Goal: Task Accomplishment & Management: Complete application form

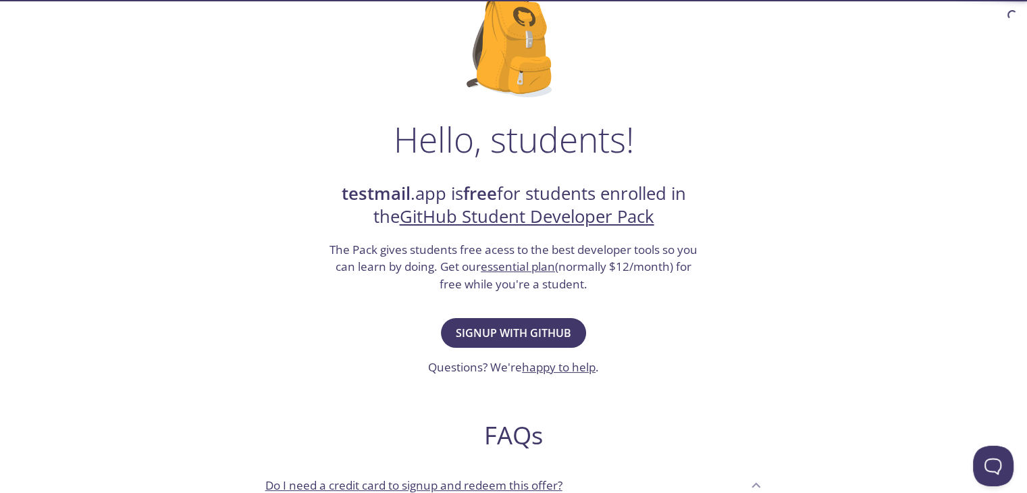
scroll to position [128, 0]
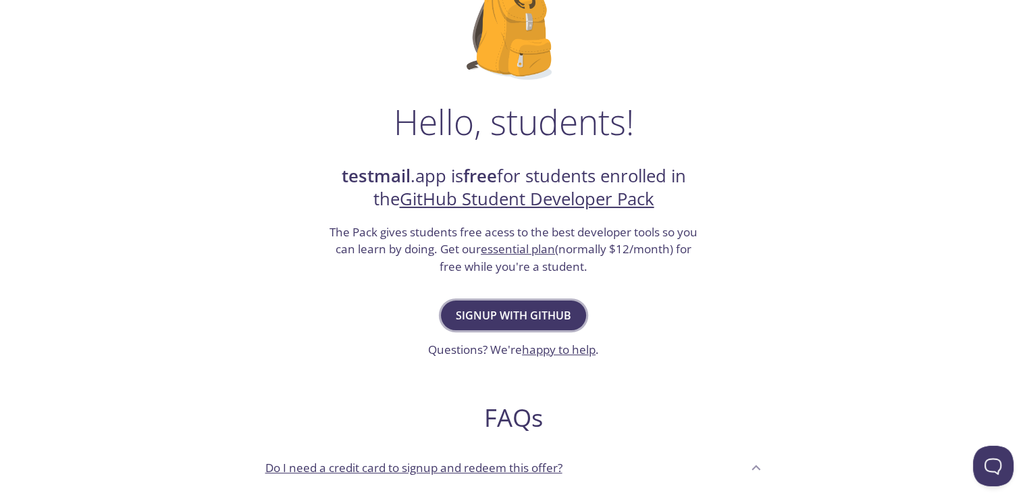
click at [491, 308] on span "Signup with GitHub" at bounding box center [513, 315] width 115 height 19
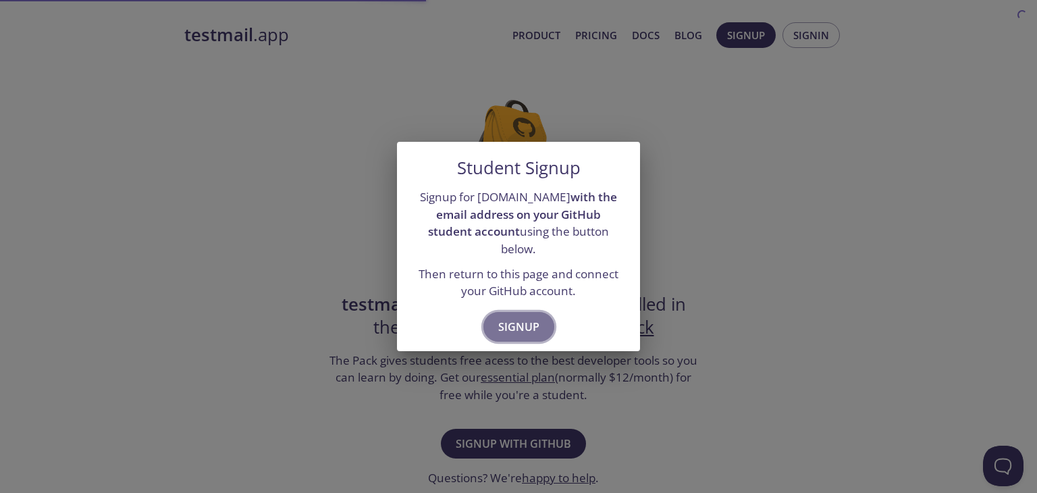
click at [504, 317] on span "Signup" at bounding box center [518, 326] width 41 height 19
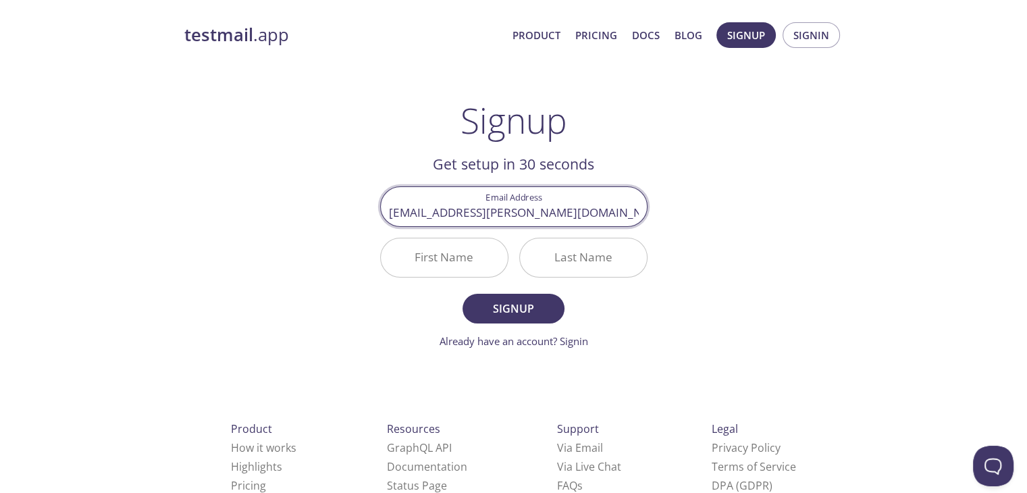
type input "[EMAIL_ADDRESS][PERSON_NAME][DOMAIN_NAME]"
click at [417, 257] on input "First Name" at bounding box center [444, 257] width 127 height 38
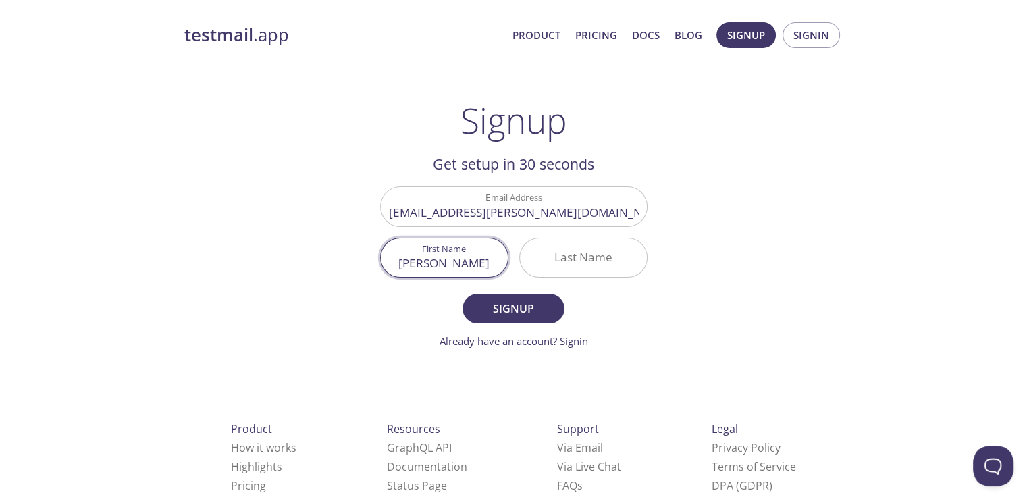
type input "[PERSON_NAME]"
click at [572, 264] on input "Last Name" at bounding box center [583, 257] width 127 height 38
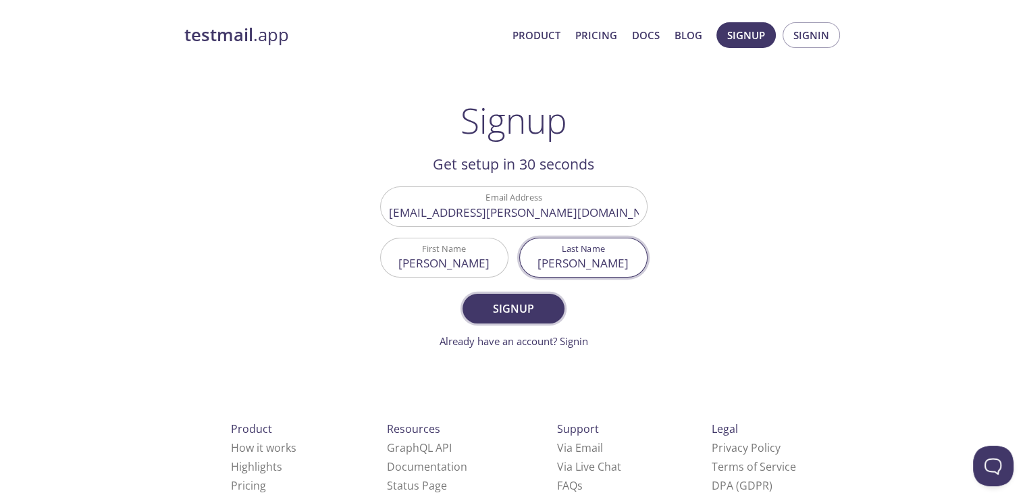
type input "[PERSON_NAME]"
click at [506, 304] on span "Signup" at bounding box center [513, 308] width 72 height 19
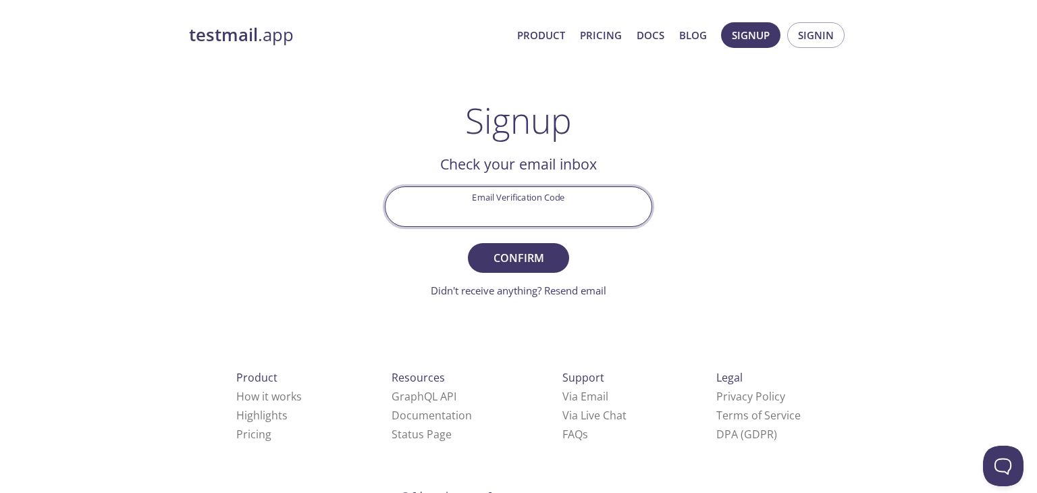
click at [512, 217] on input "Email Verification Code" at bounding box center [518, 206] width 266 height 38
paste input "R7P5NA8"
type input "R7P5NA8"
click at [528, 264] on span "Confirm" at bounding box center [519, 257] width 72 height 19
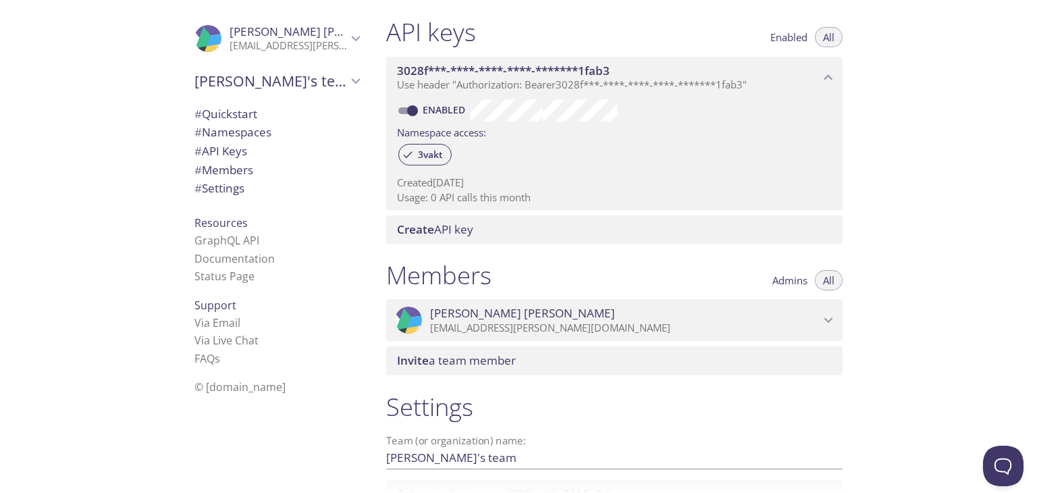
scroll to position [348, 0]
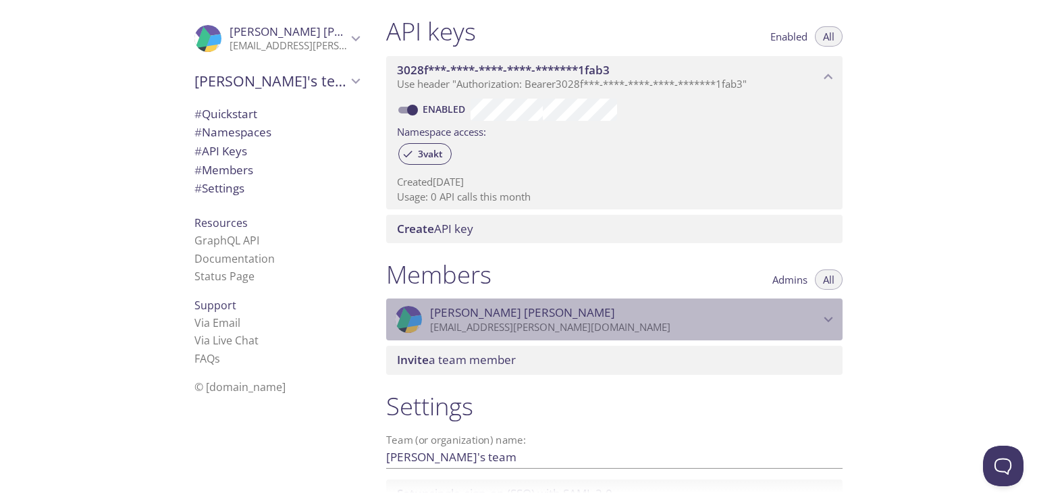
click at [734, 325] on p "[EMAIL_ADDRESS][PERSON_NAME][DOMAIN_NAME]" at bounding box center [625, 328] width 390 height 14
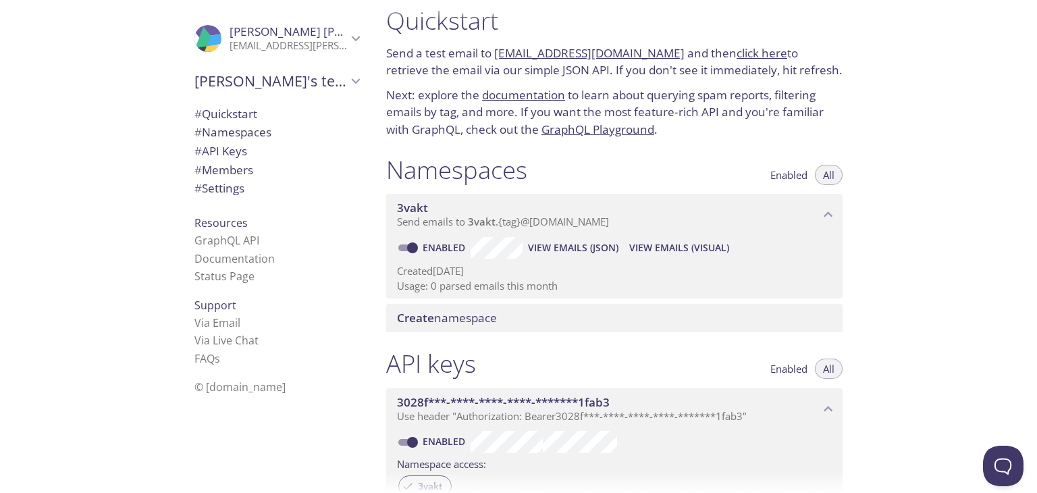
scroll to position [15, 0]
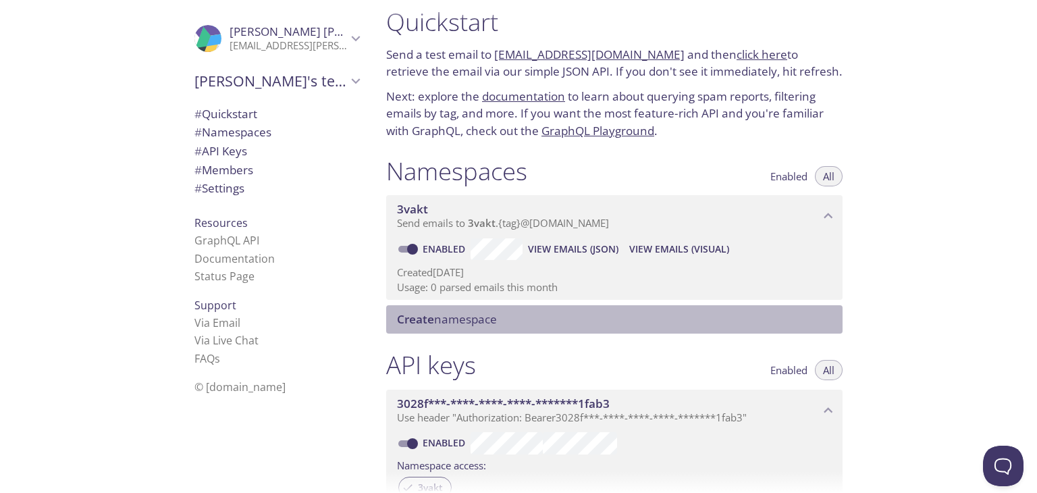
click at [497, 317] on span "Create namespace" at bounding box center [447, 319] width 100 height 16
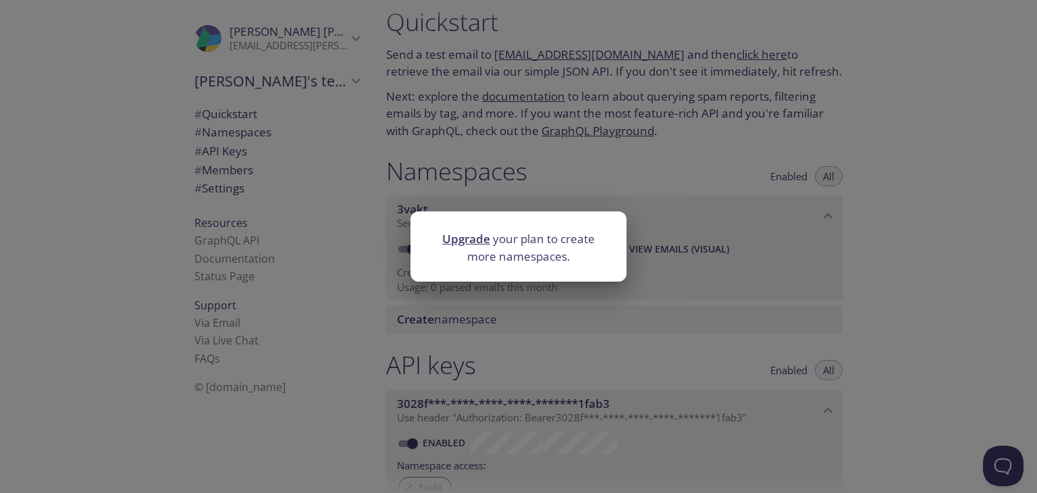
click at [570, 206] on div "Upgrade your plan to create more namespaces." at bounding box center [518, 246] width 1037 height 493
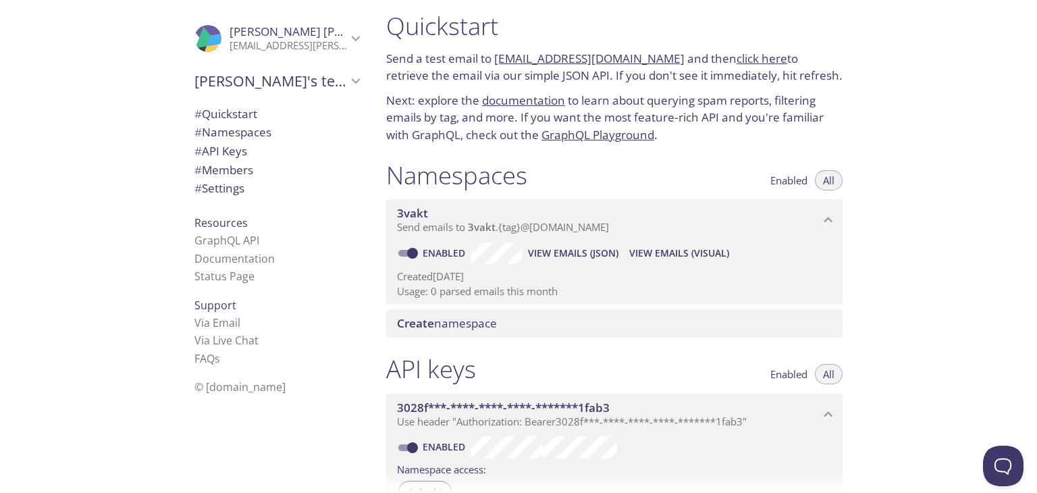
scroll to position [11, 0]
click at [556, 256] on span "View Emails (JSON)" at bounding box center [573, 253] width 90 height 16
click at [649, 259] on span "View Emails (Visual)" at bounding box center [679, 253] width 100 height 16
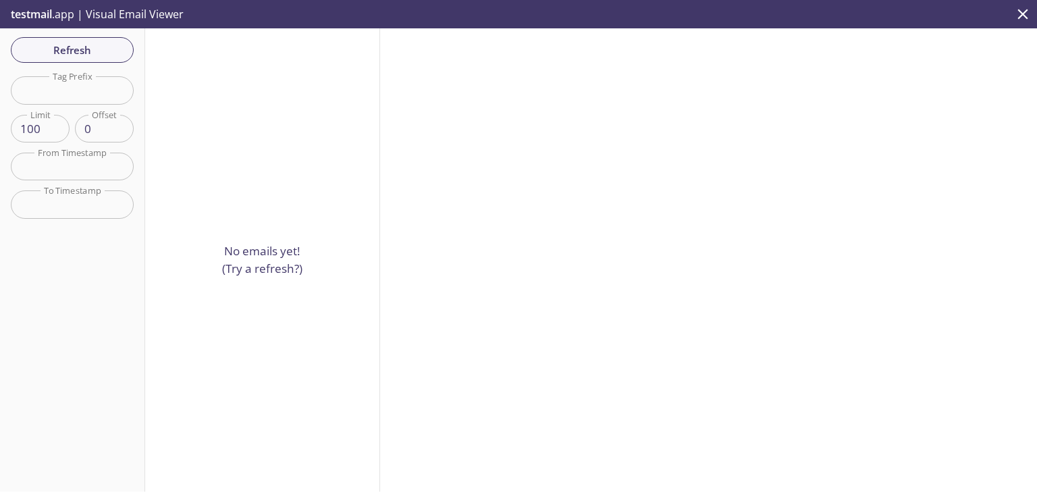
click at [284, 261] on p "No emails yet! (Try a refresh?)" at bounding box center [262, 259] width 80 height 34
click at [271, 274] on div "No emails yet! (Try a refresh?)" at bounding box center [262, 259] width 235 height 463
click at [111, 56] on span "Refresh" at bounding box center [72, 50] width 101 height 18
